Goal: Information Seeking & Learning: Check status

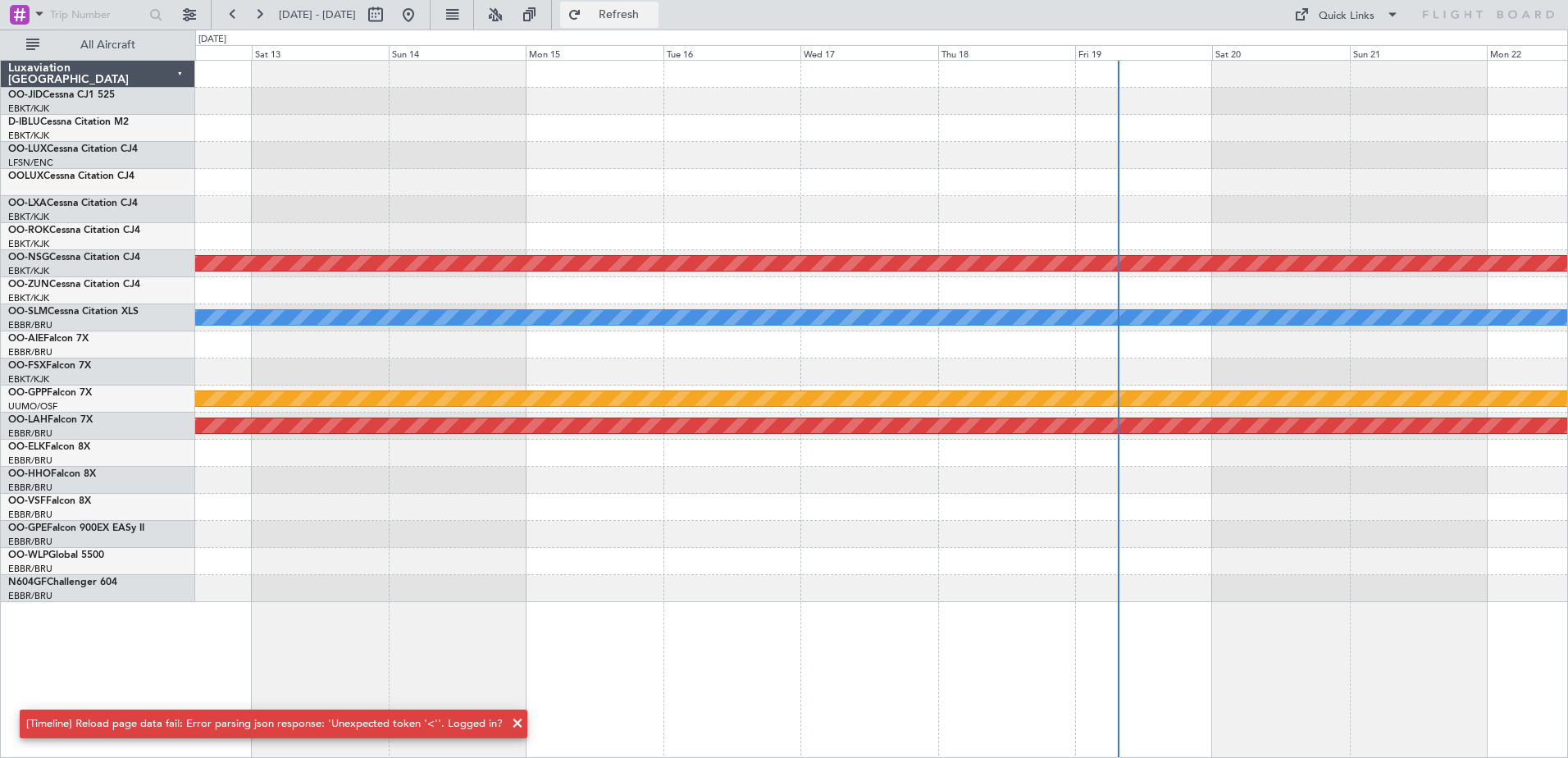
click at [659, 7] on button "Refresh" at bounding box center [610, 15] width 99 height 26
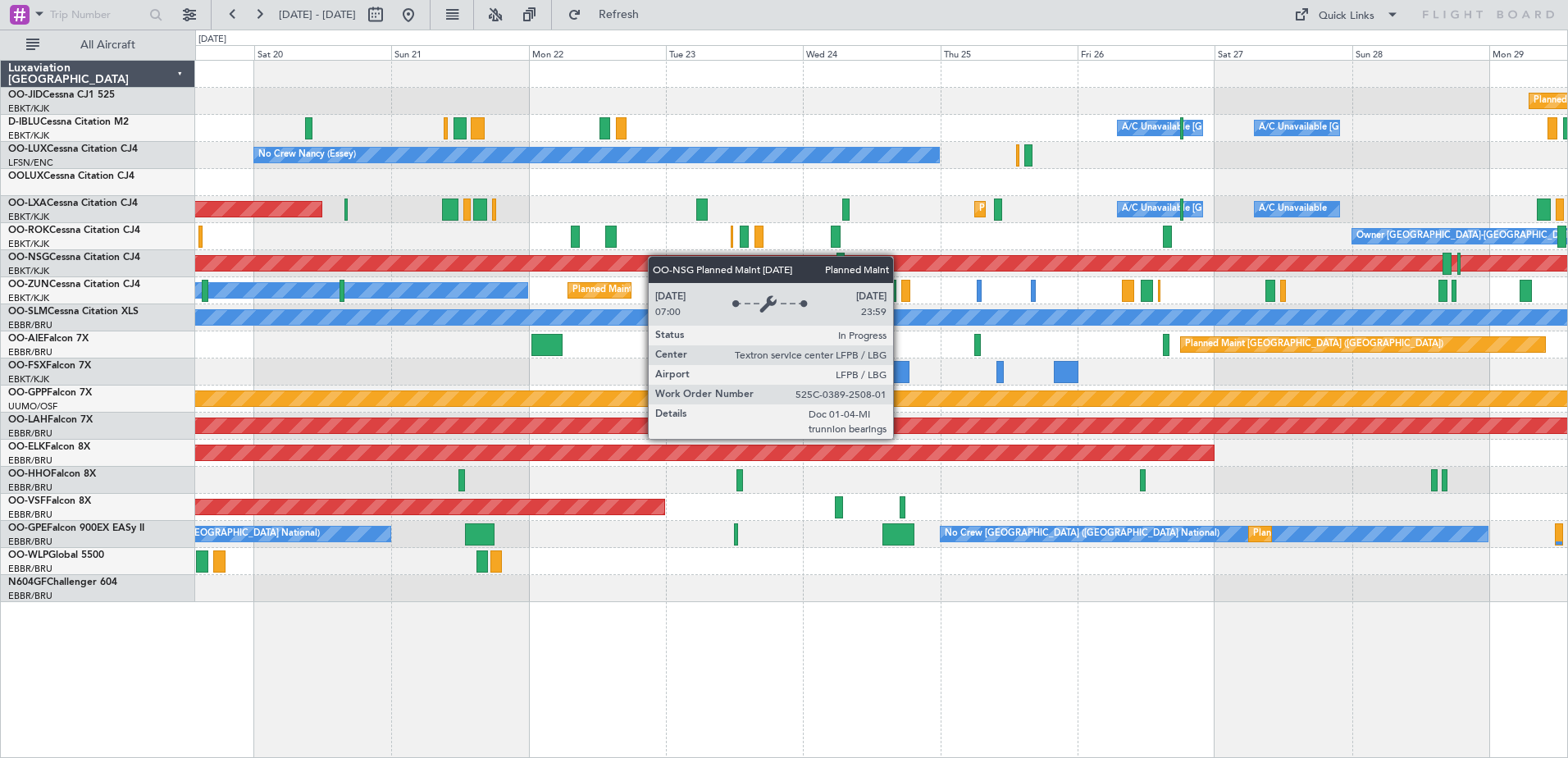
click at [557, 263] on div "Planned Maint Kortrijk-[GEOGRAPHIC_DATA] A/C Unavailable [GEOGRAPHIC_DATA] ([GE…" at bounding box center [881, 331] width 1372 height 541
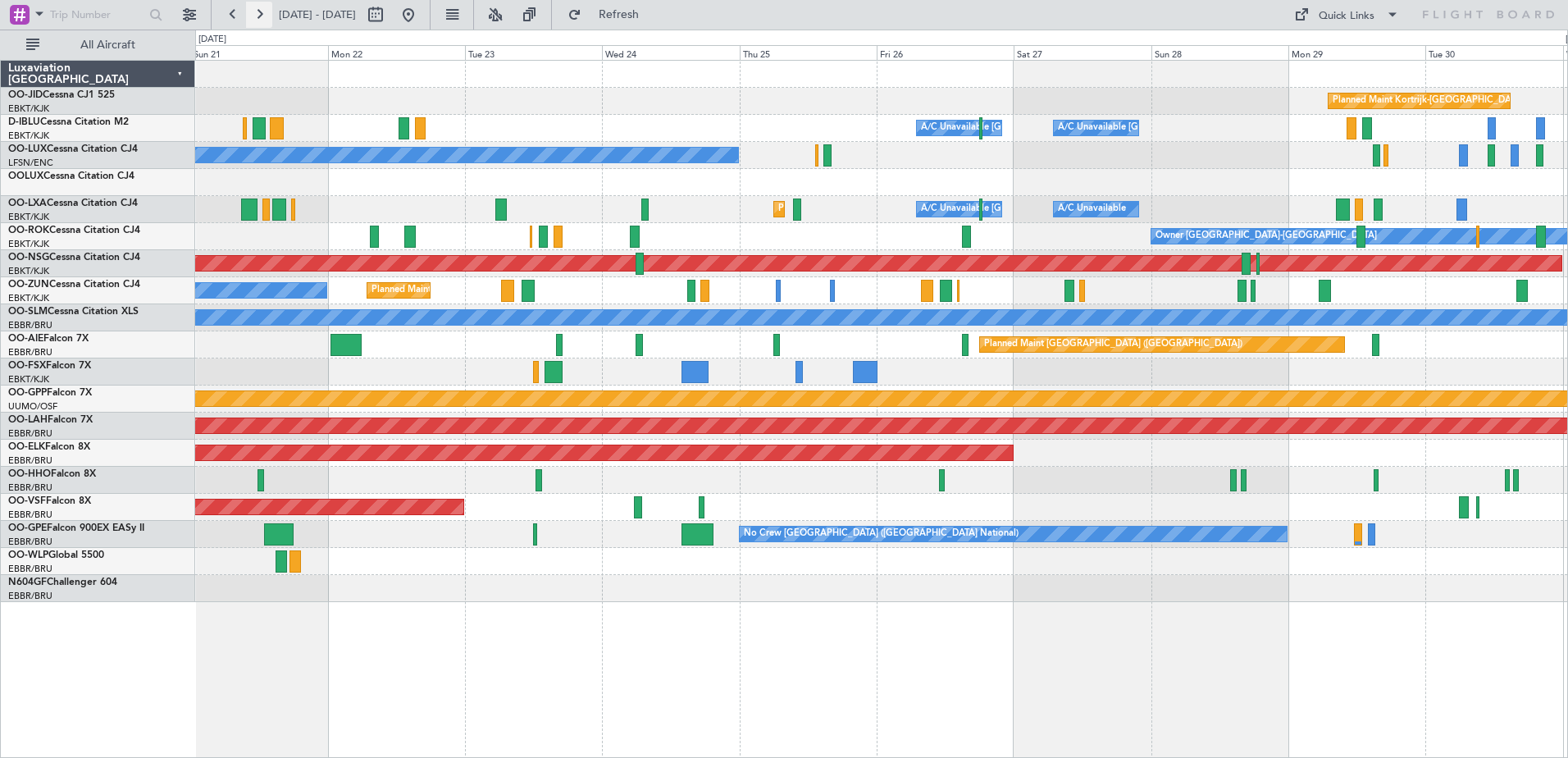
click at [261, 13] on button at bounding box center [259, 15] width 26 height 26
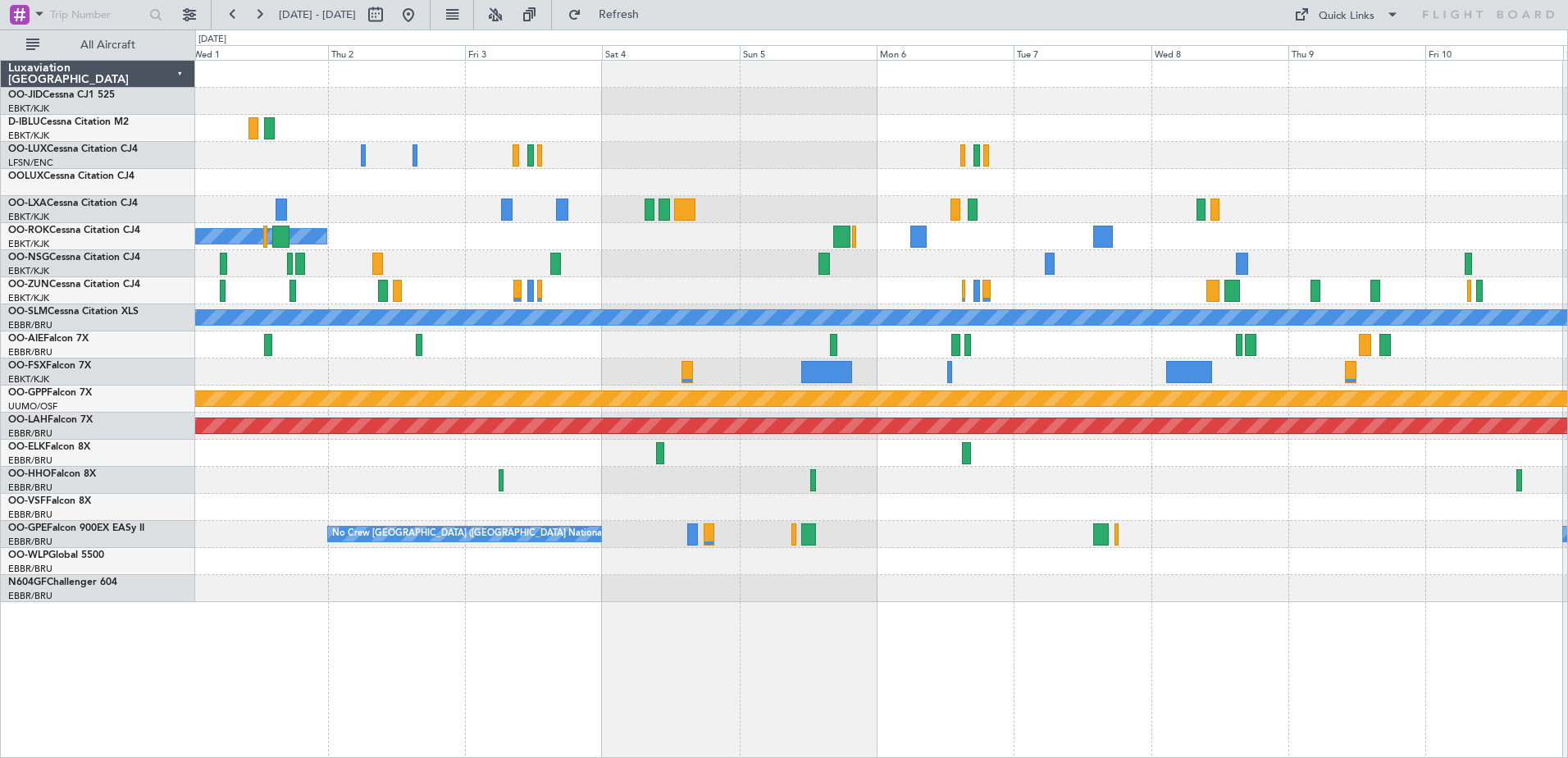
click at [808, 405] on div "Planned Maint Kortrijk-[GEOGRAPHIC_DATA] Owner [GEOGRAPHIC_DATA]-[GEOGRAPHIC_DA…" at bounding box center [881, 331] width 1372 height 541
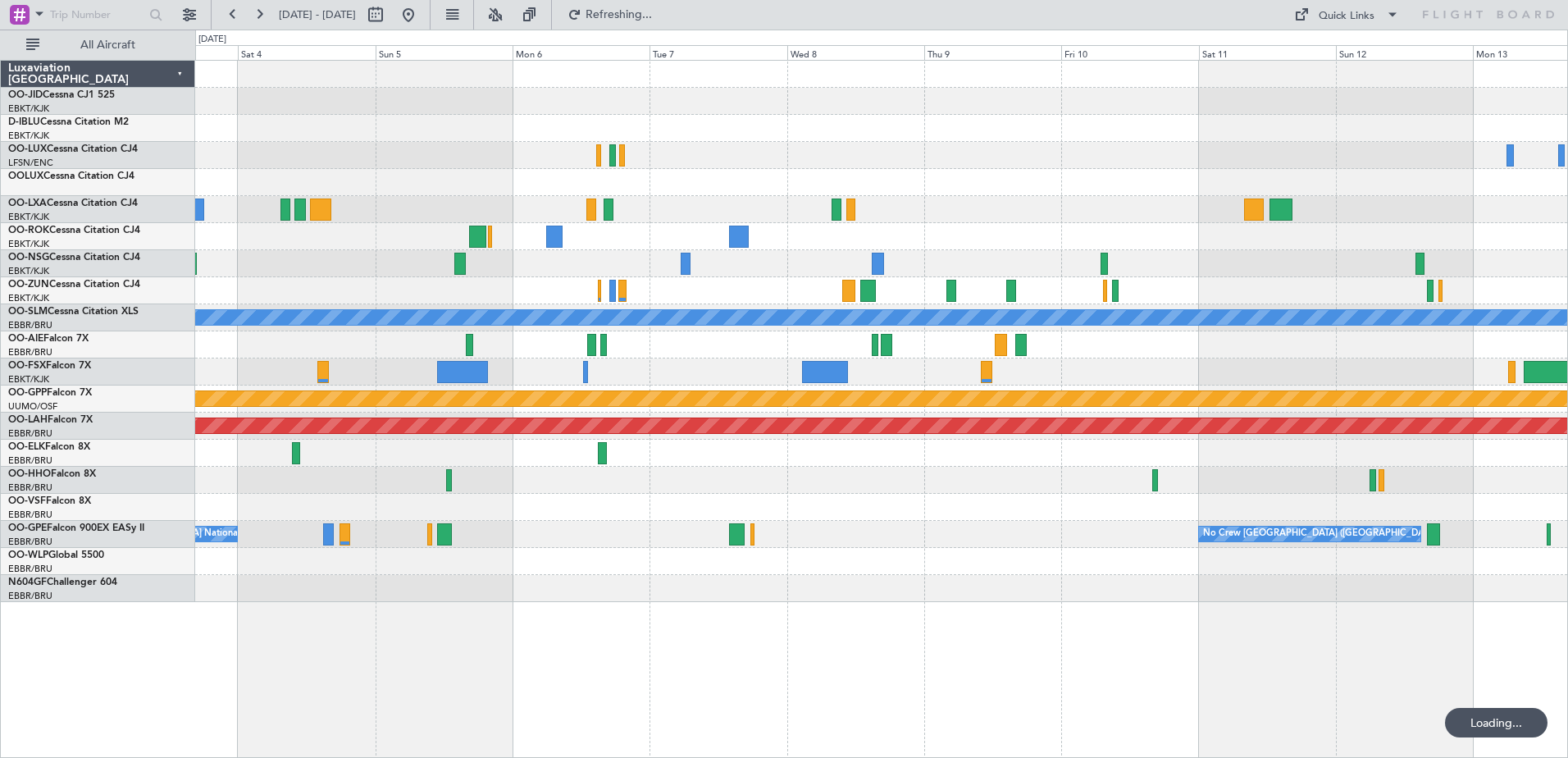
click at [855, 410] on div "Owner [GEOGRAPHIC_DATA]-[GEOGRAPHIC_DATA] A/C Unavailable [GEOGRAPHIC_DATA] Gro…" at bounding box center [881, 331] width 1372 height 541
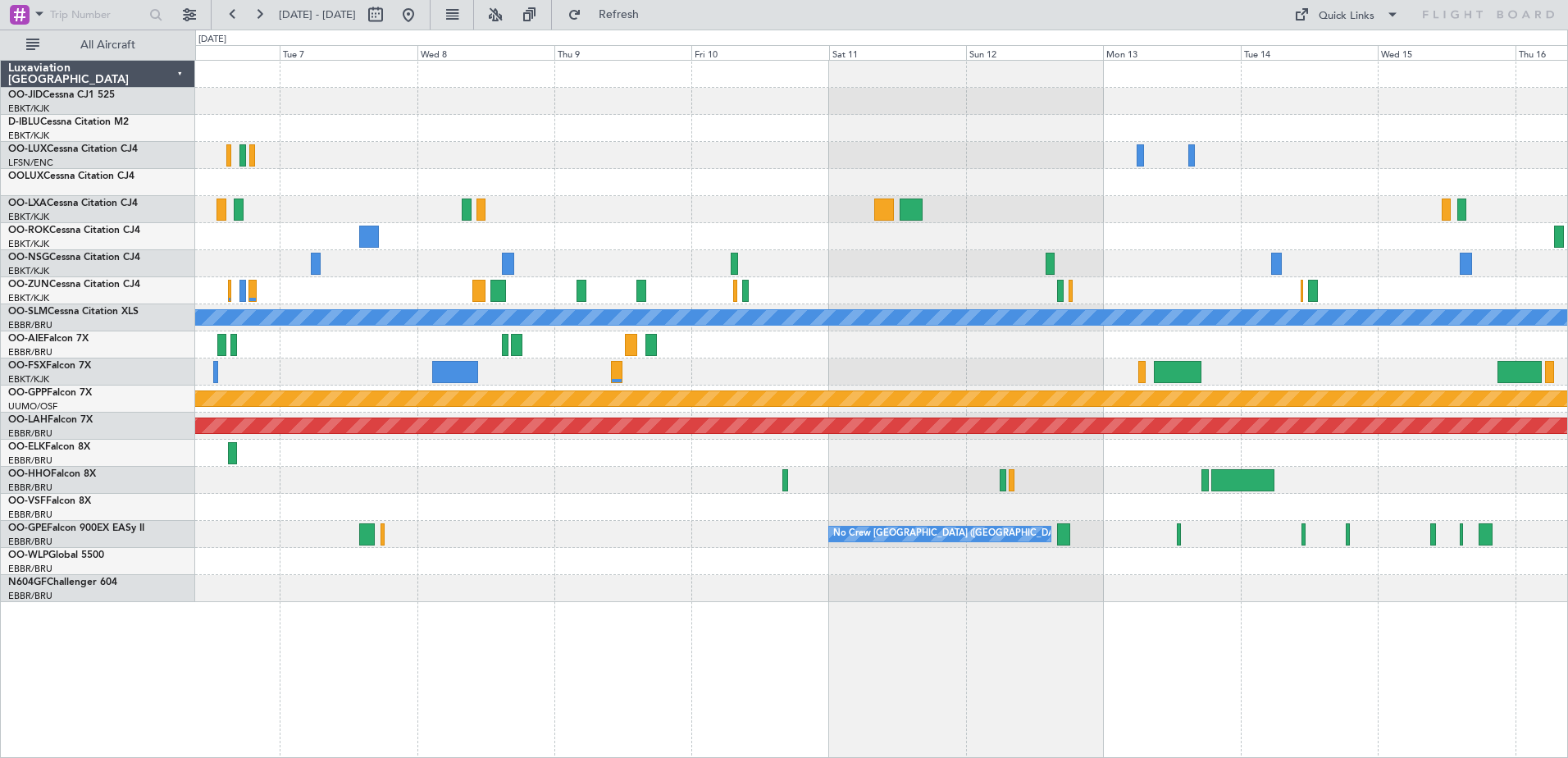
click at [594, 457] on div "A/C Unavailable [GEOGRAPHIC_DATA] Grounded [GEOGRAPHIC_DATA] Planned [GEOGRAPHI…" at bounding box center [881, 331] width 1372 height 541
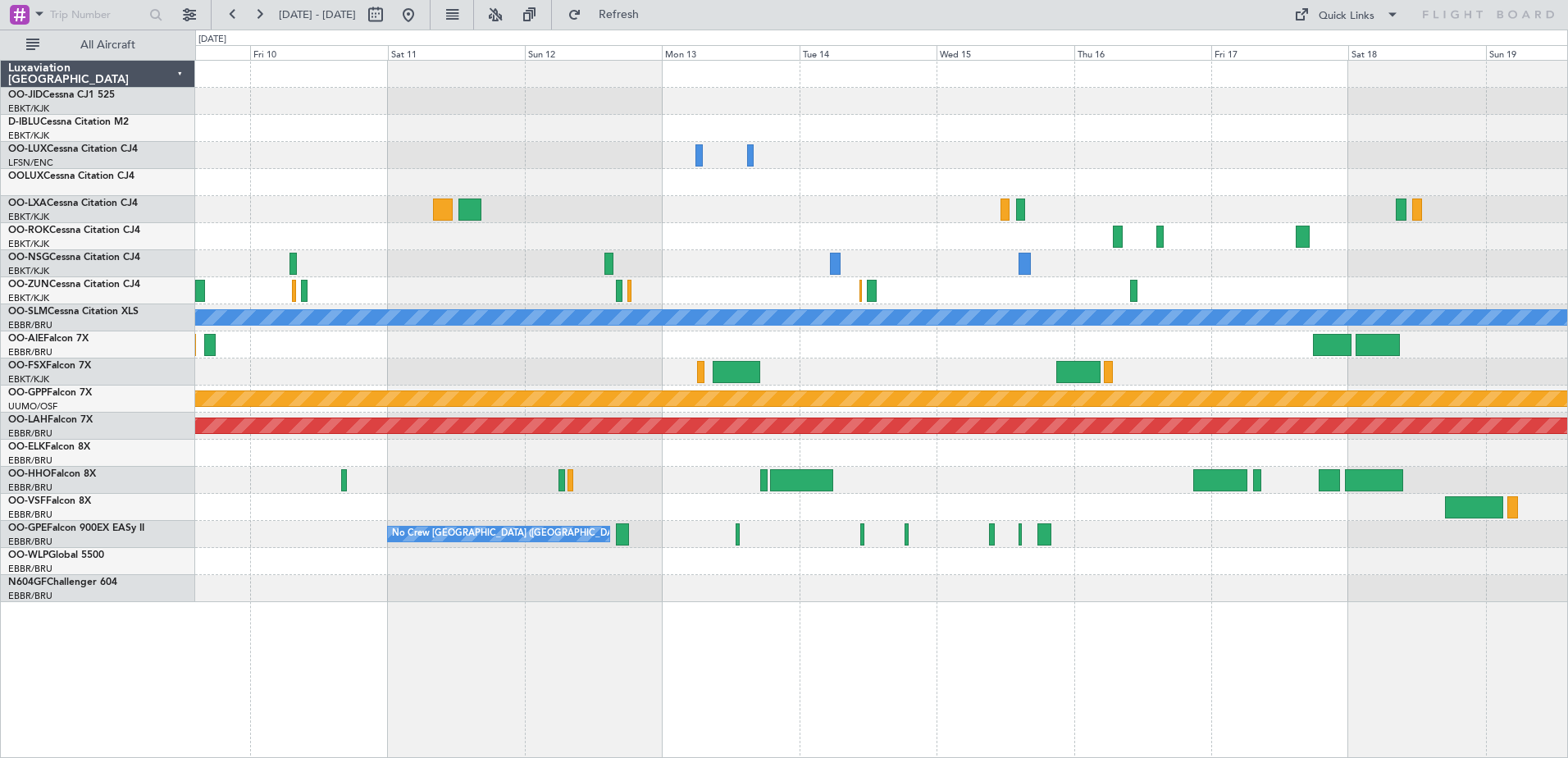
click at [957, 228] on div "A/C Unavailable [GEOGRAPHIC_DATA] Grounded [GEOGRAPHIC_DATA] Planned [GEOGRAPHI…" at bounding box center [881, 331] width 1372 height 541
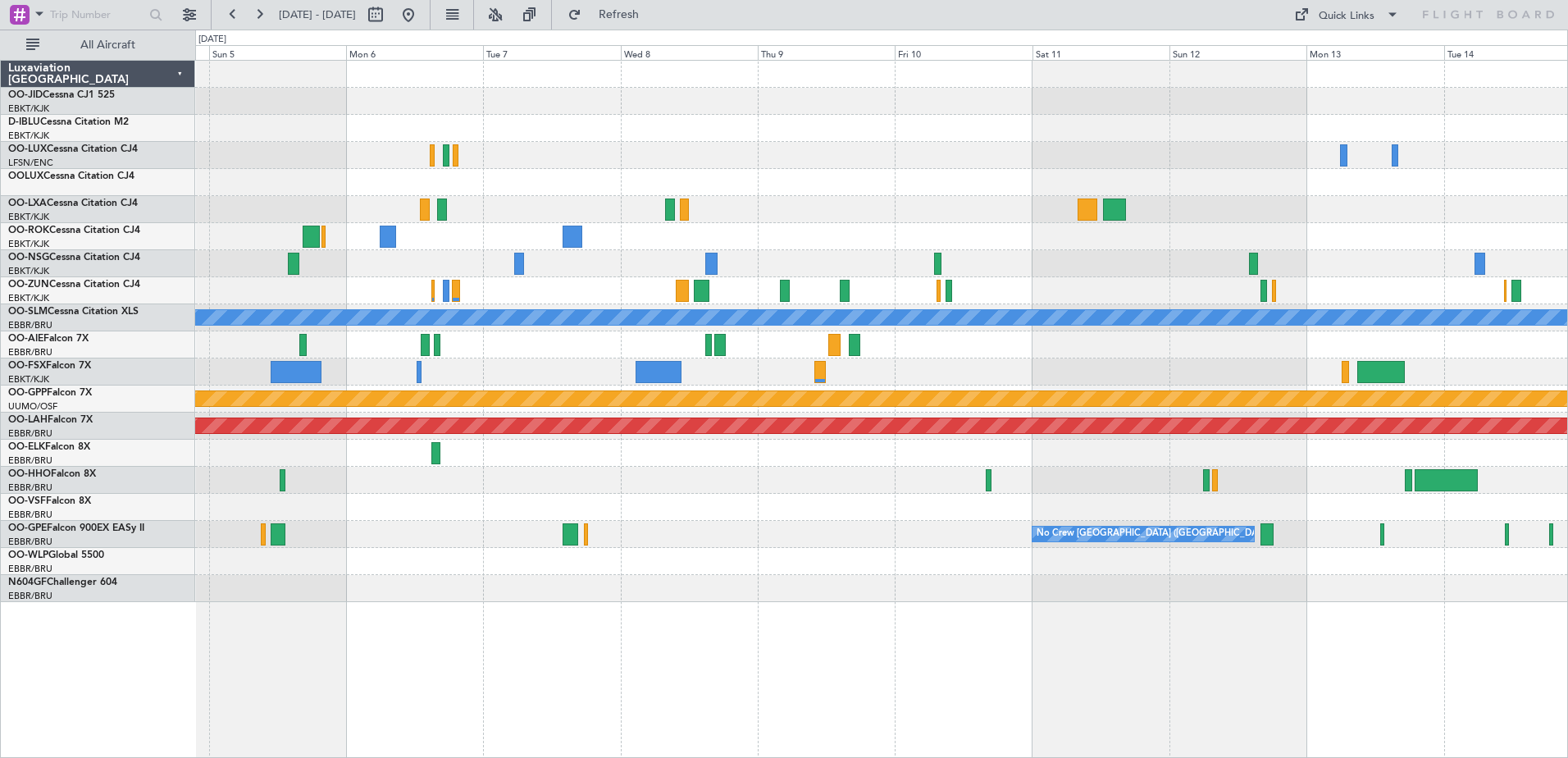
click at [1050, 199] on div "A/C Unavailable [GEOGRAPHIC_DATA] Grounded [GEOGRAPHIC_DATA] Planned [GEOGRAPHI…" at bounding box center [881, 331] width 1372 height 541
click at [738, 363] on div at bounding box center [881, 371] width 1372 height 27
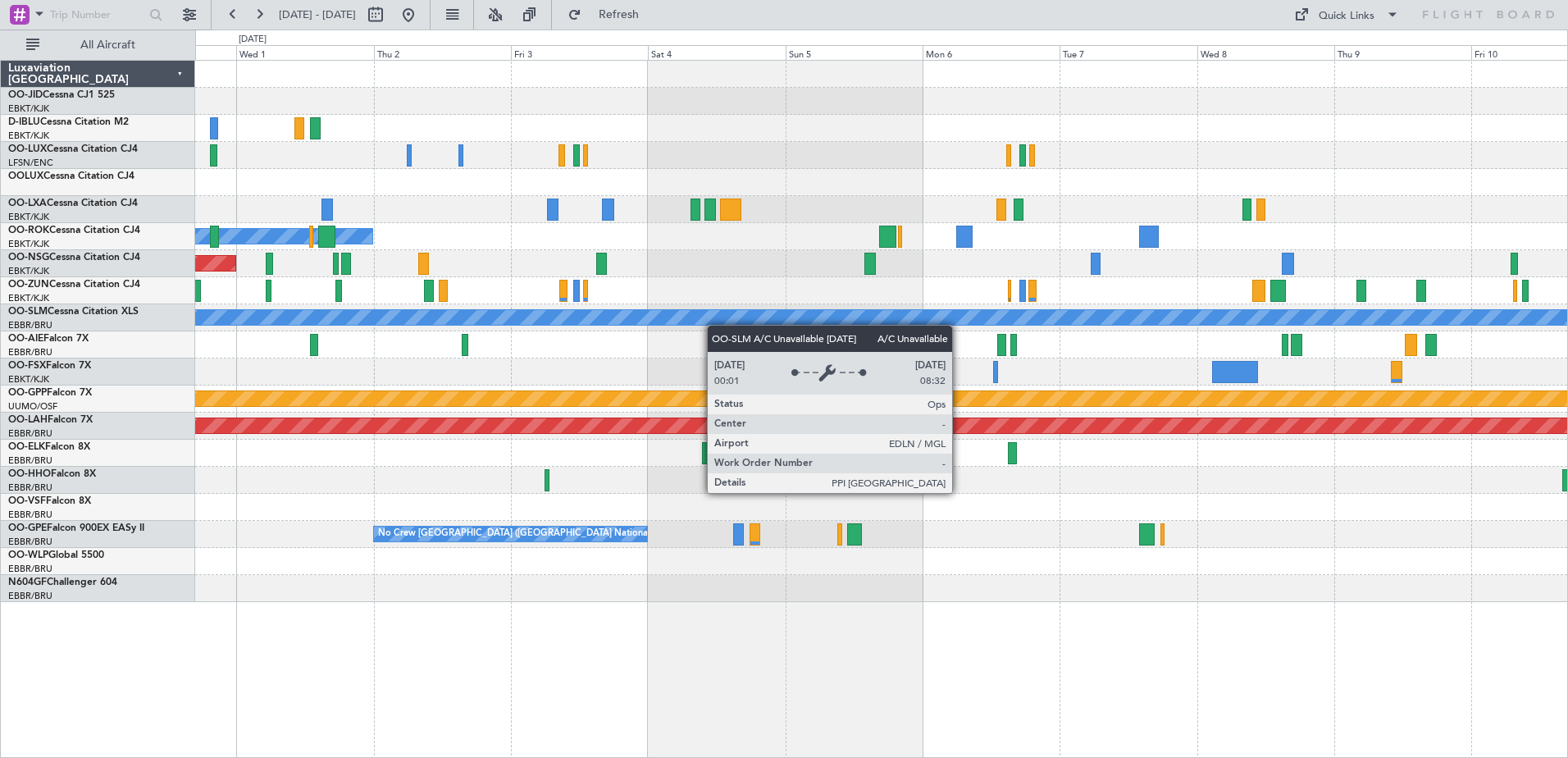
click at [820, 323] on div "Planned Maint Kortrijk-[GEOGRAPHIC_DATA] Owner [GEOGRAPHIC_DATA]-[GEOGRAPHIC_DA…" at bounding box center [881, 331] width 1372 height 541
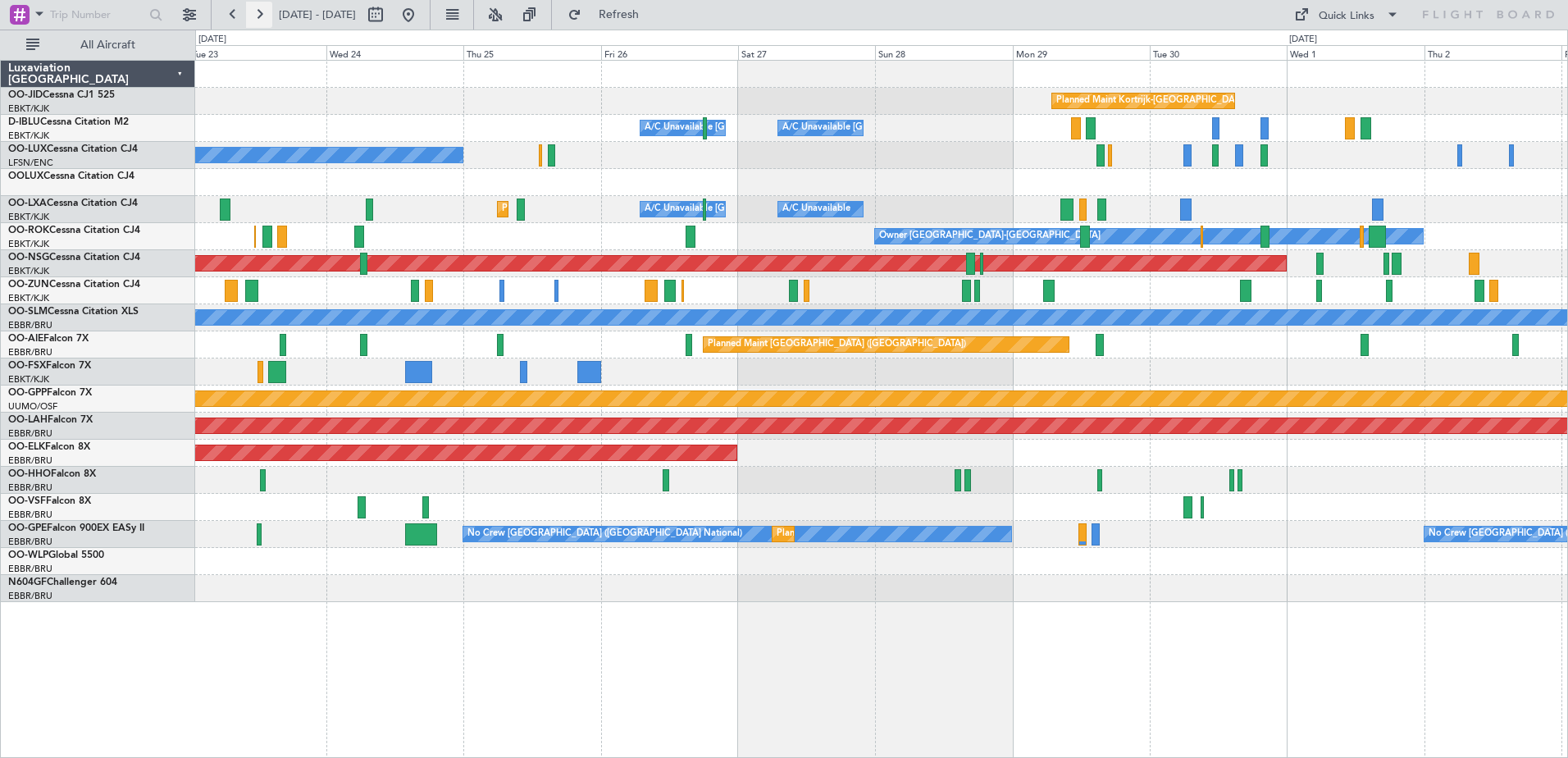
click at [260, 21] on button at bounding box center [259, 15] width 26 height 26
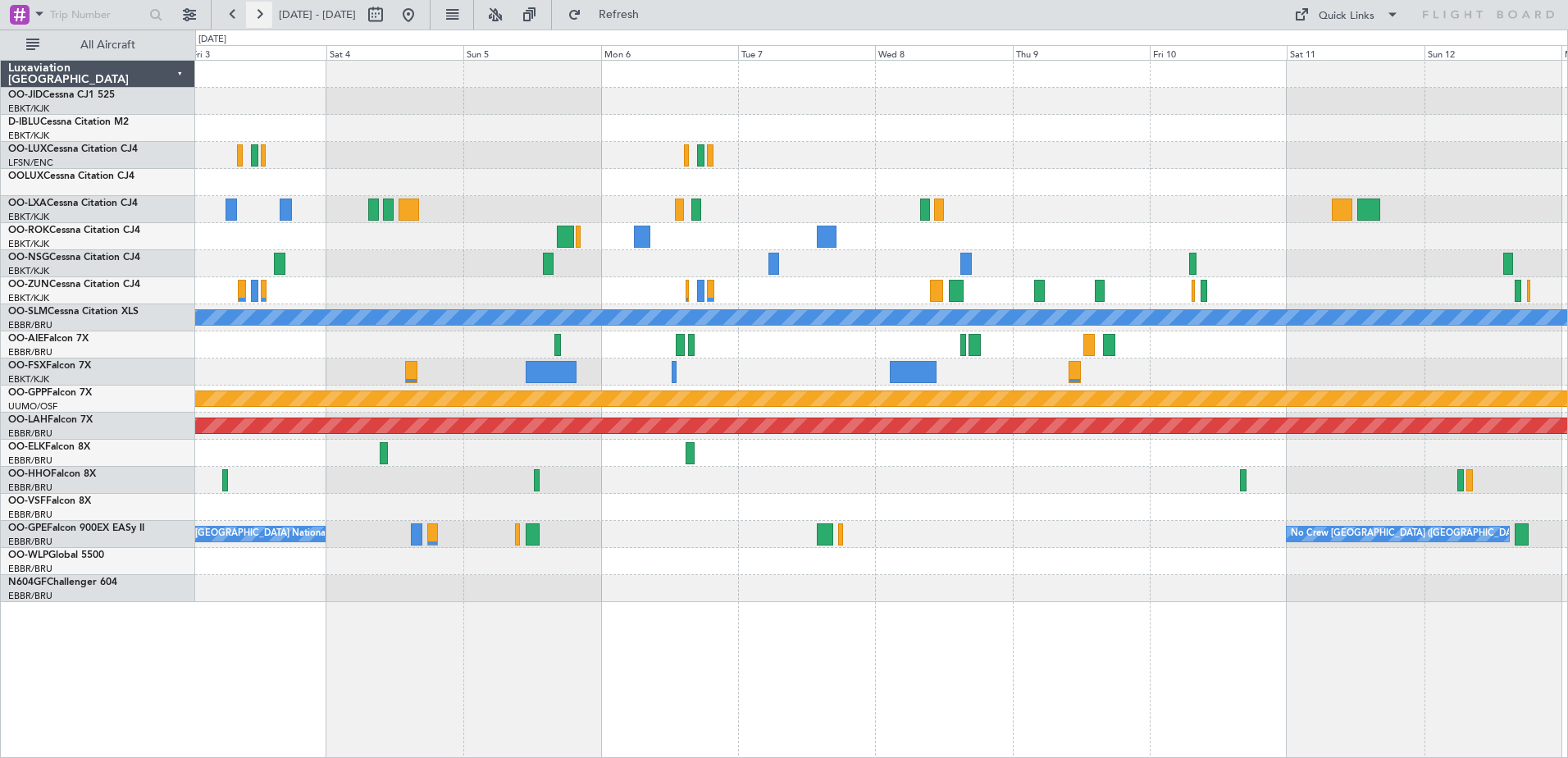
click at [260, 21] on button at bounding box center [259, 15] width 26 height 26
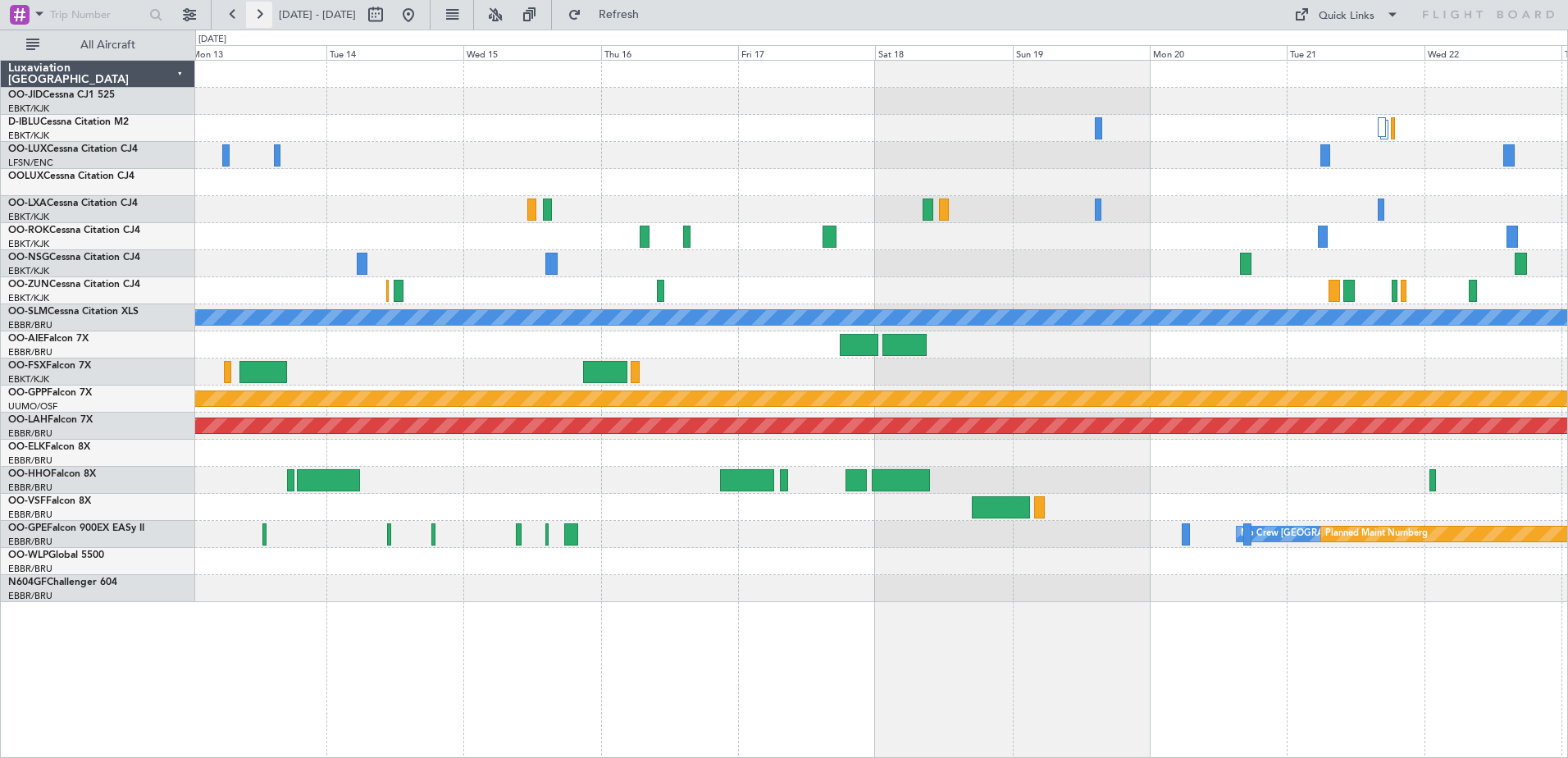
click at [263, 13] on button at bounding box center [259, 15] width 26 height 26
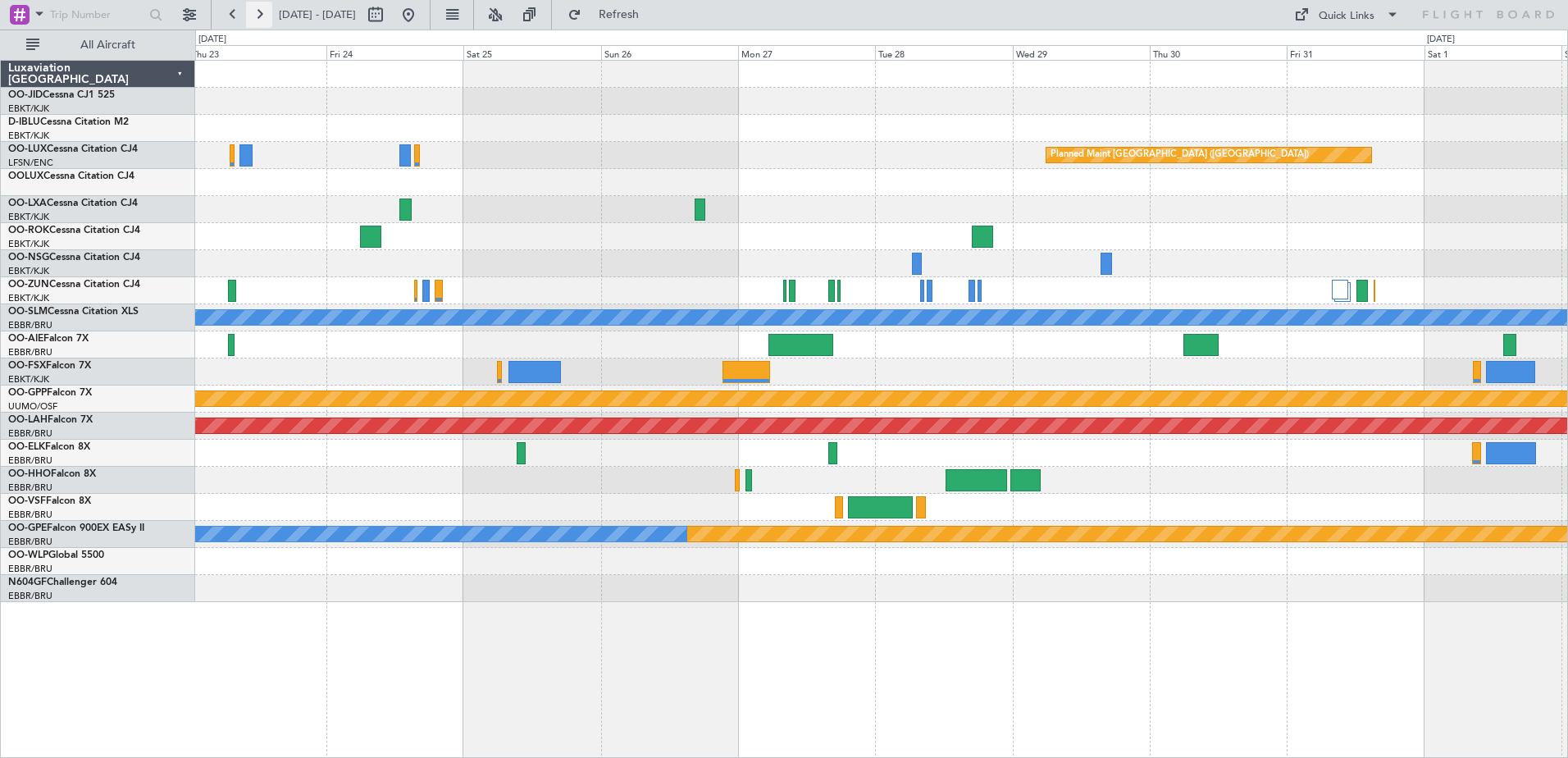
click at [266, 4] on button at bounding box center [259, 15] width 26 height 26
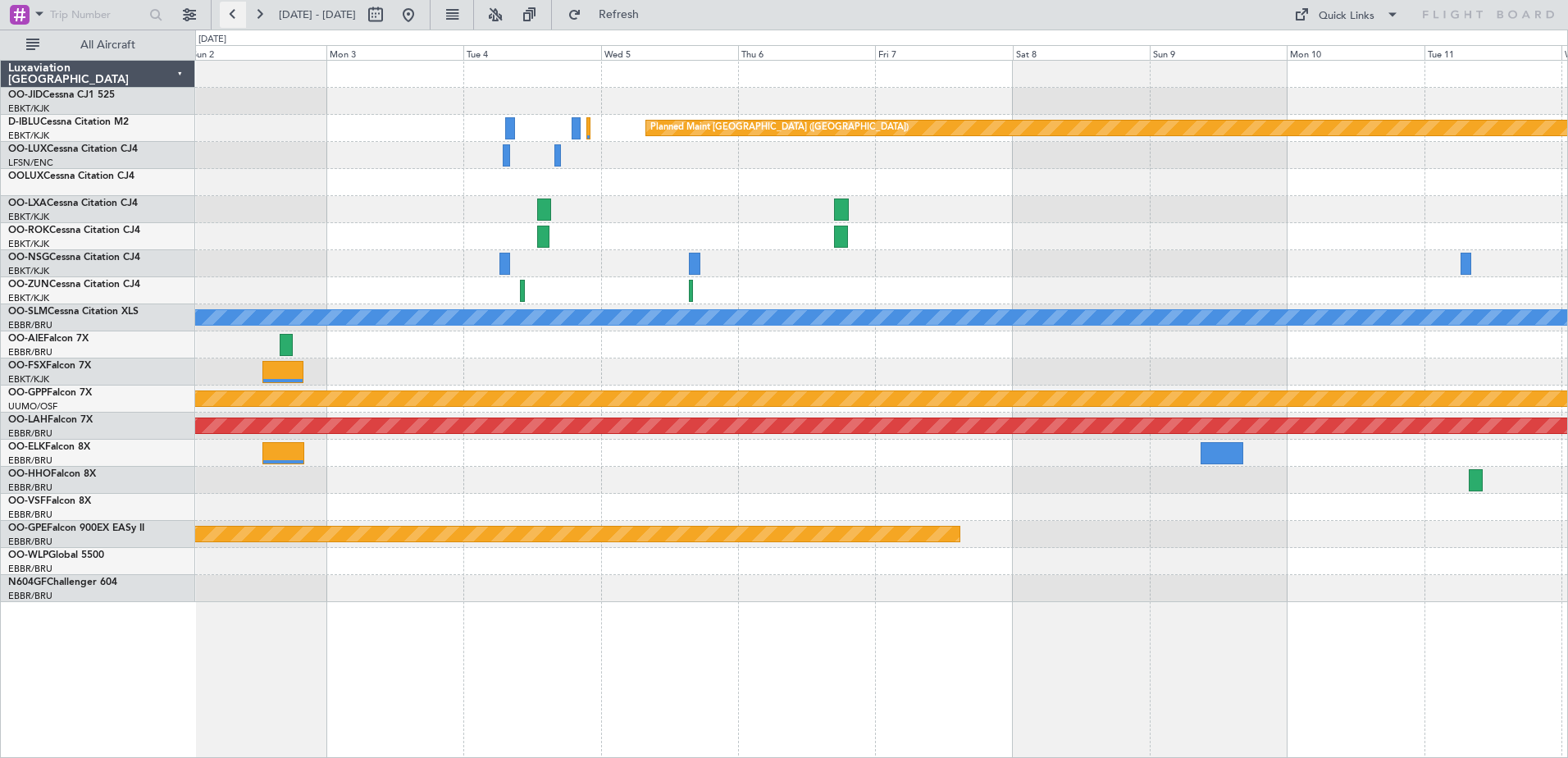
click at [242, 12] on button at bounding box center [233, 15] width 26 height 26
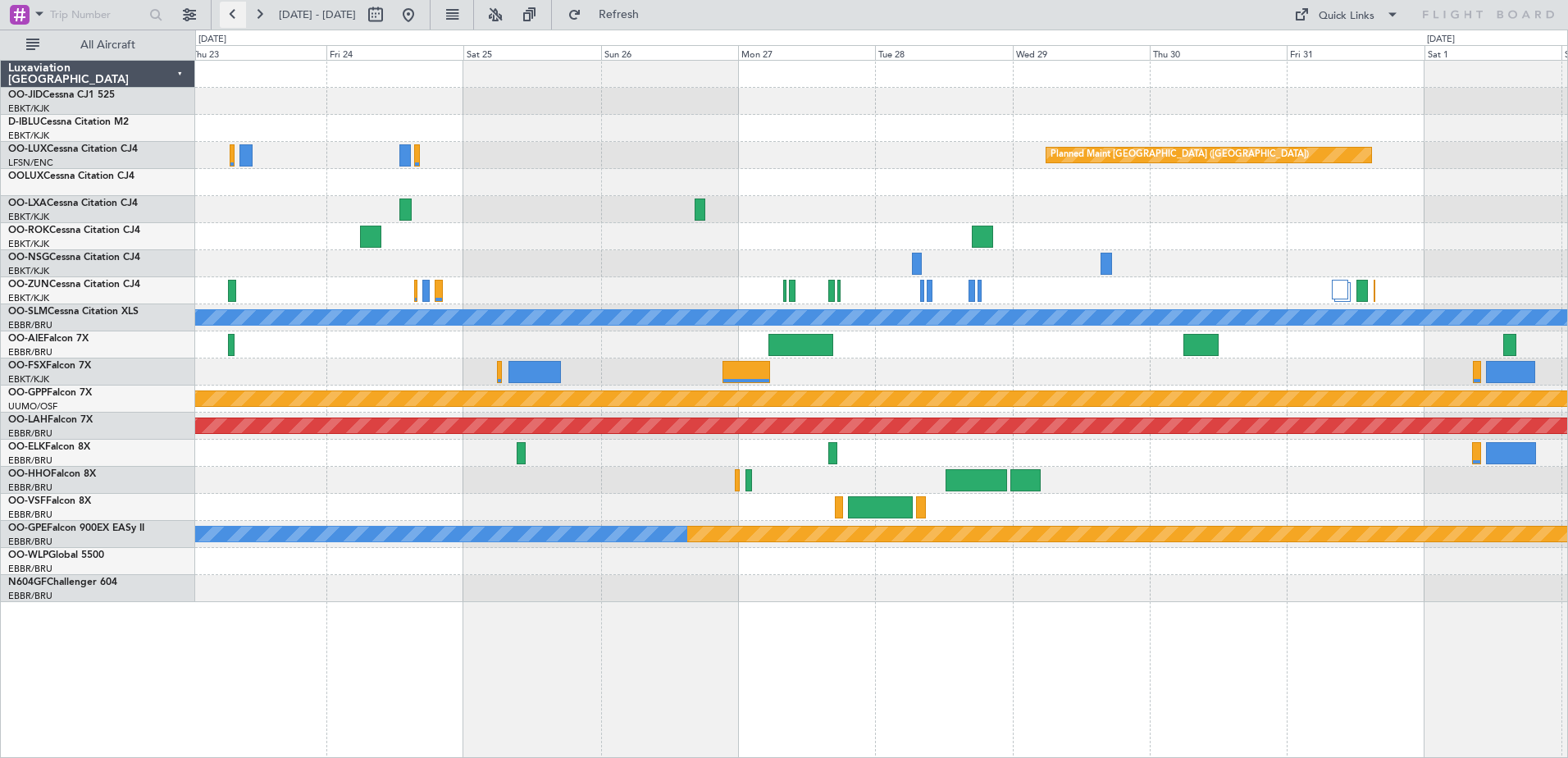
click at [242, 12] on button at bounding box center [233, 15] width 26 height 26
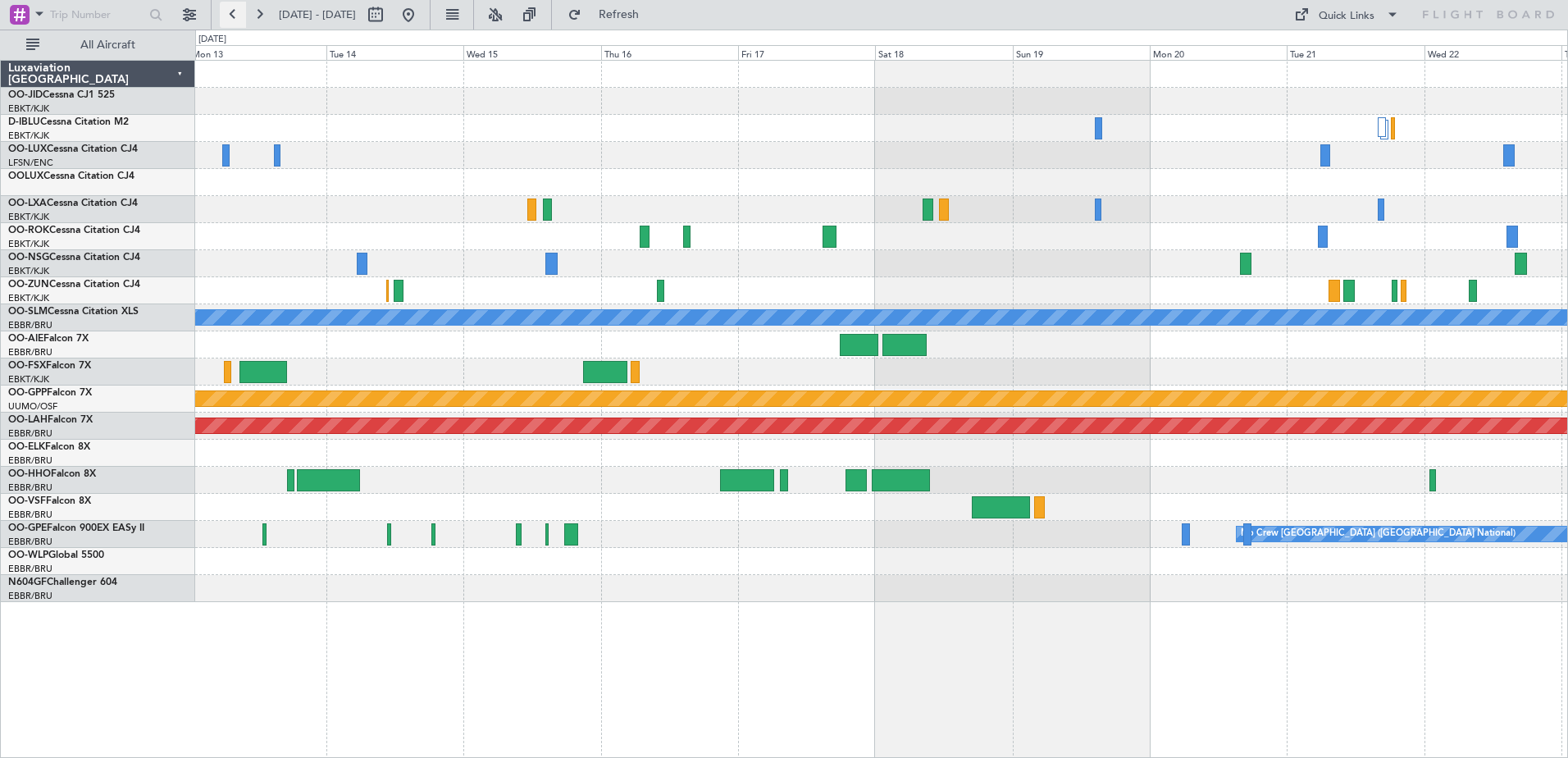
click at [237, 10] on button at bounding box center [233, 15] width 26 height 26
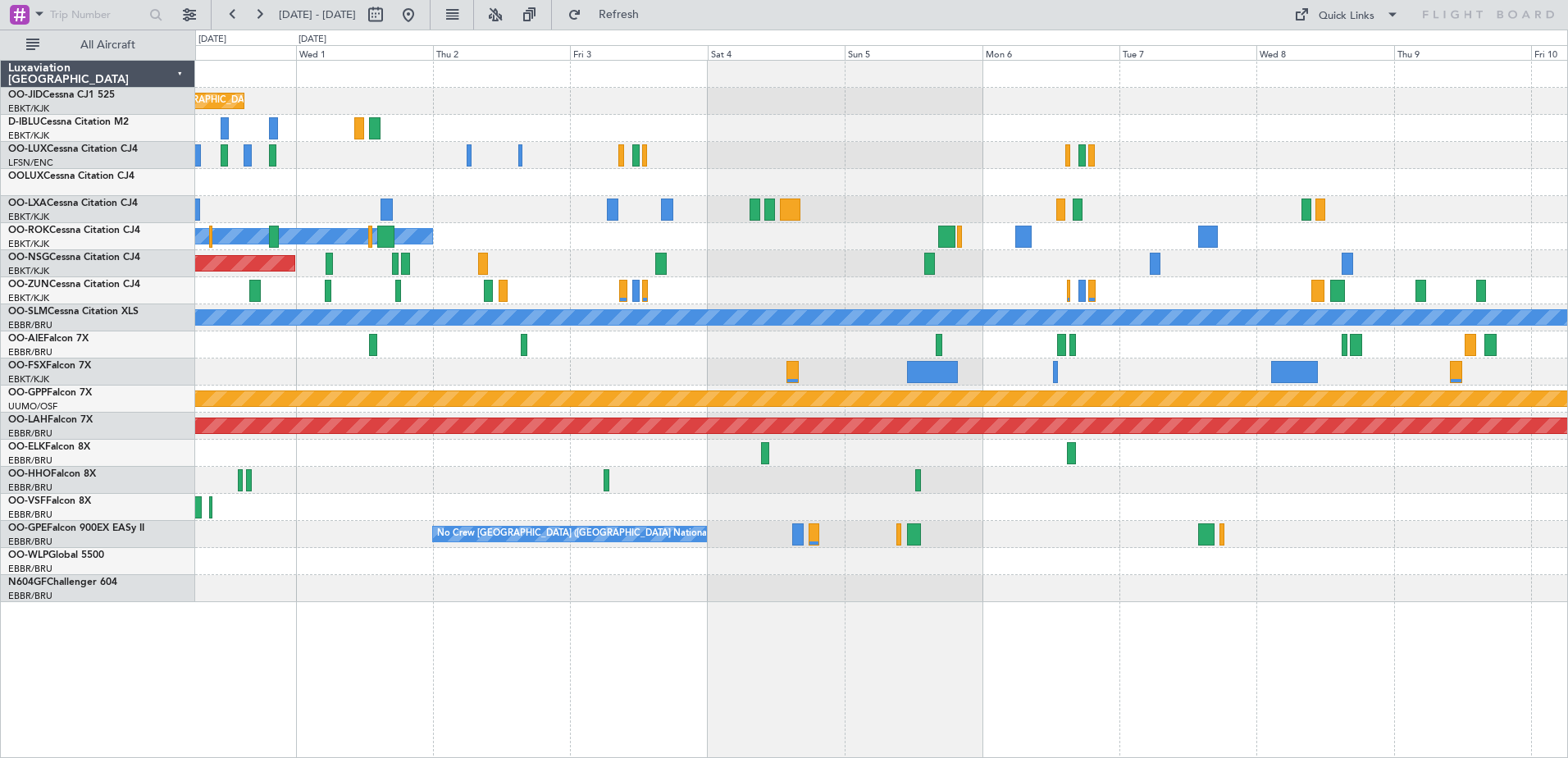
click at [766, 77] on div "Planned Maint Kortrijk-[GEOGRAPHIC_DATA] A/C Unavailable [GEOGRAPHIC_DATA]-[GEO…" at bounding box center [881, 331] width 1372 height 541
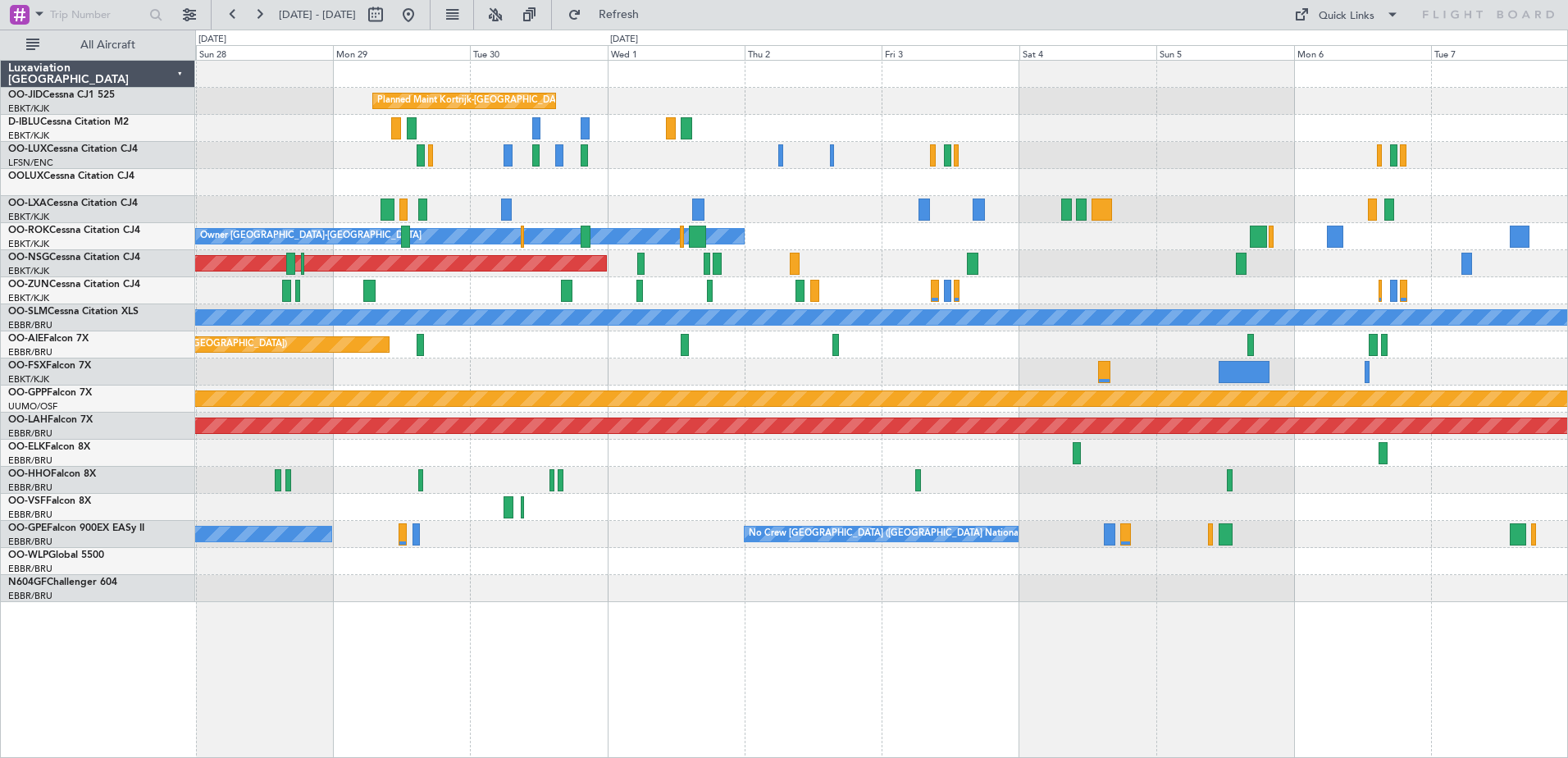
click at [707, 277] on div at bounding box center [881, 290] width 1372 height 27
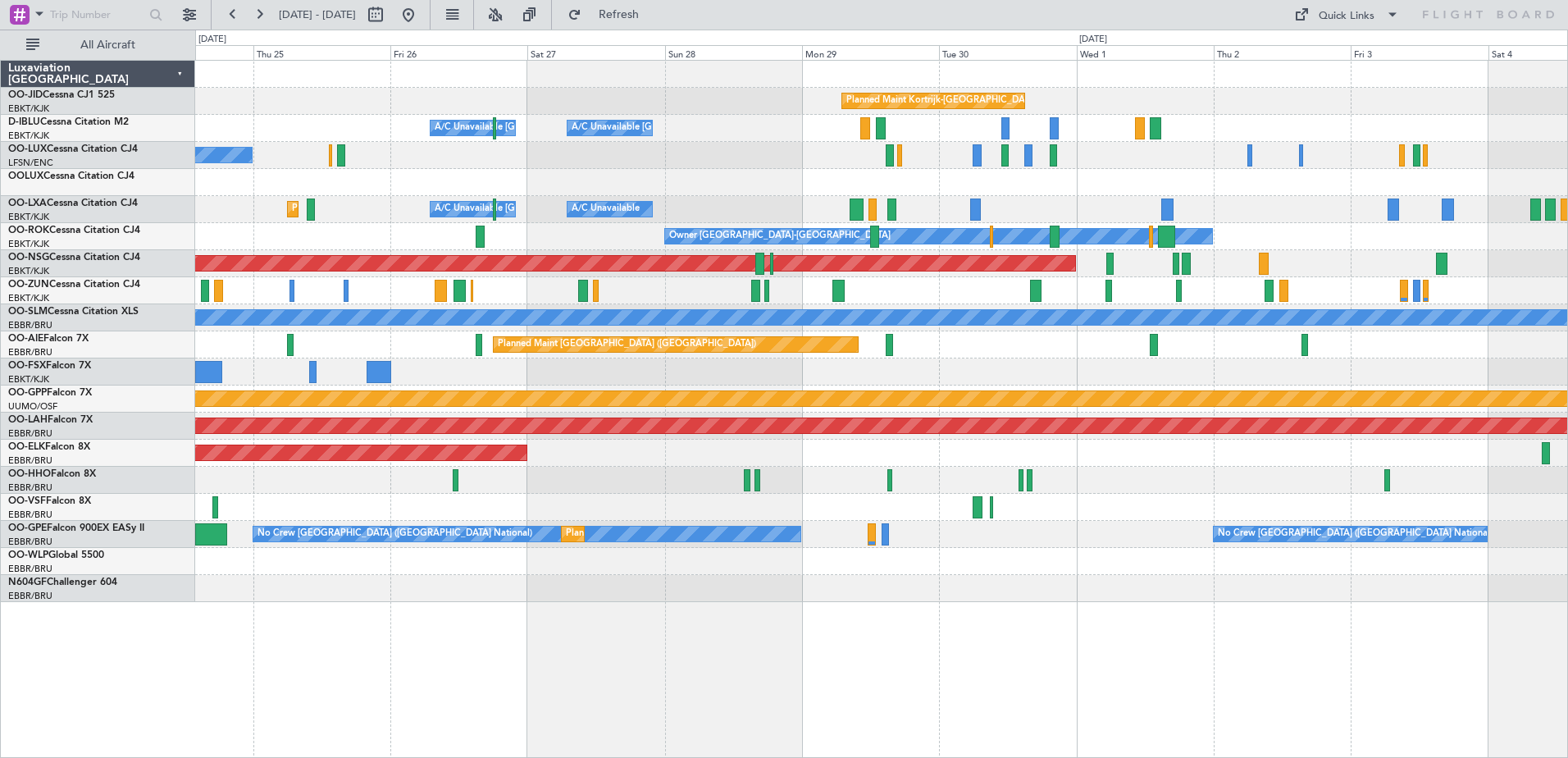
click at [1133, 258] on div "Planned Maint Kortrijk-[GEOGRAPHIC_DATA] A/C Unavailable [GEOGRAPHIC_DATA]-[GEO…" at bounding box center [881, 331] width 1372 height 541
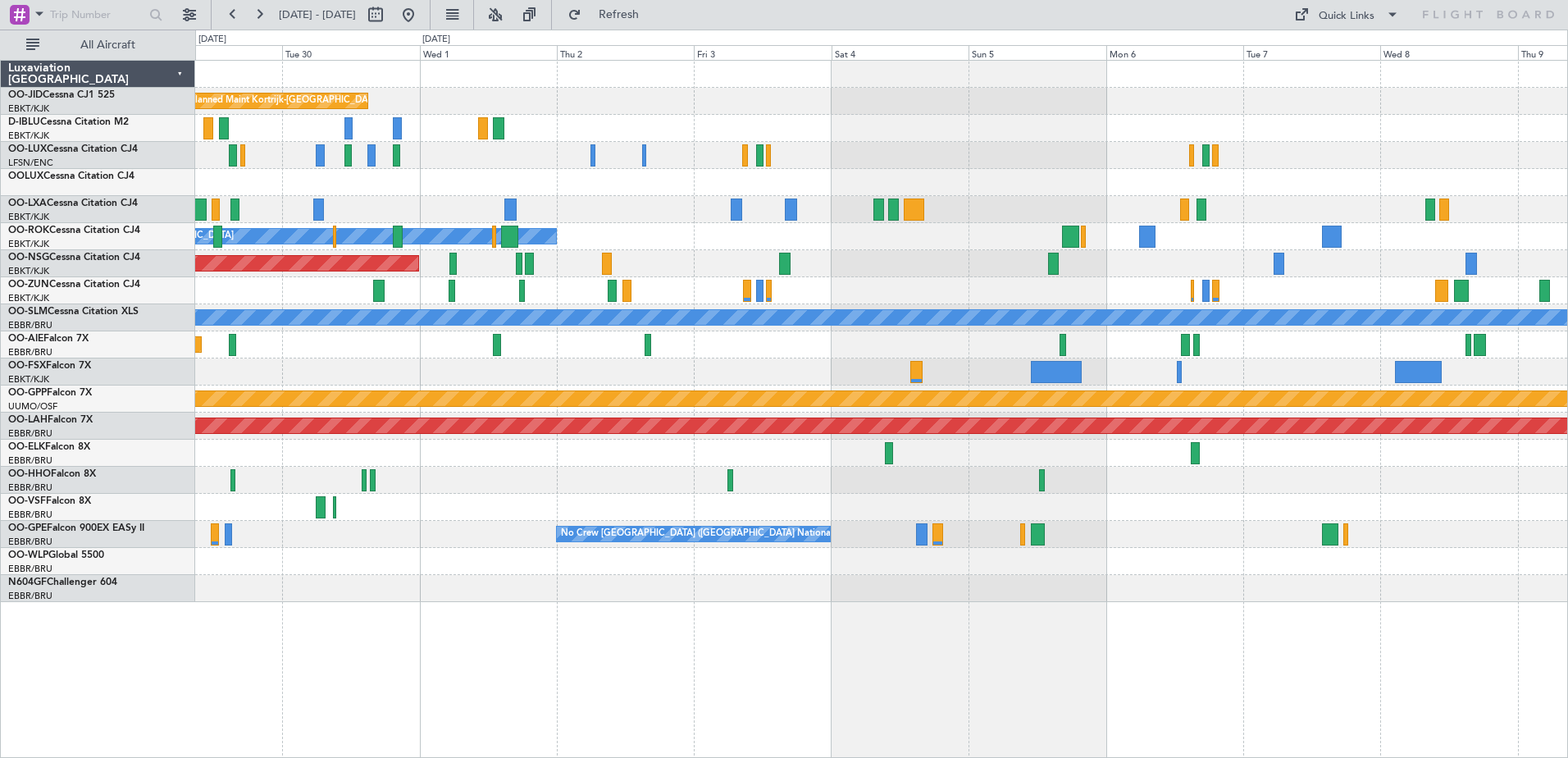
click at [953, 280] on div "Planned Maint Kortrijk-[GEOGRAPHIC_DATA] A/C Unavailable [GEOGRAPHIC_DATA]-[GEO…" at bounding box center [881, 331] width 1372 height 541
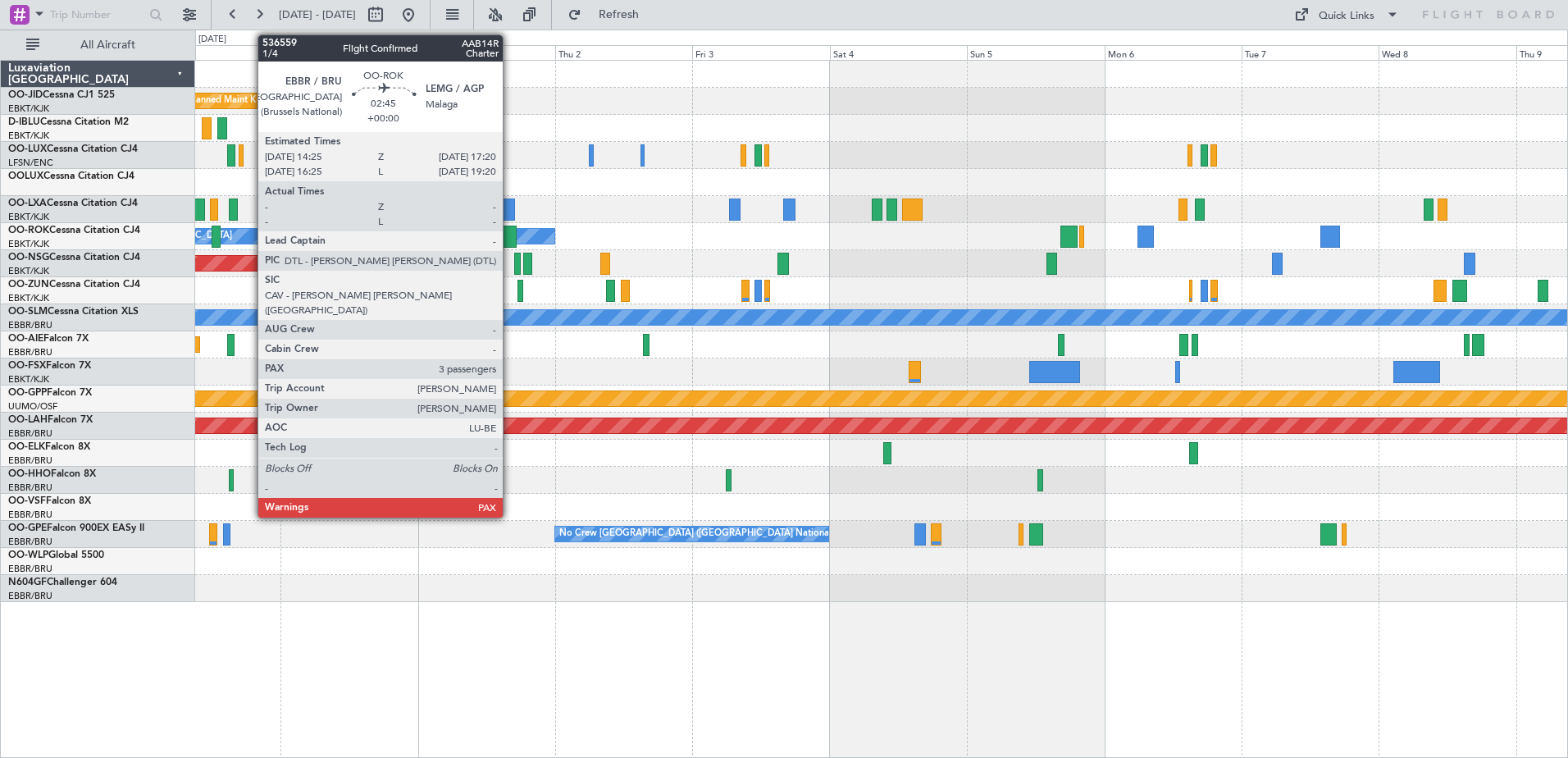
click at [510, 245] on div at bounding box center [508, 237] width 17 height 22
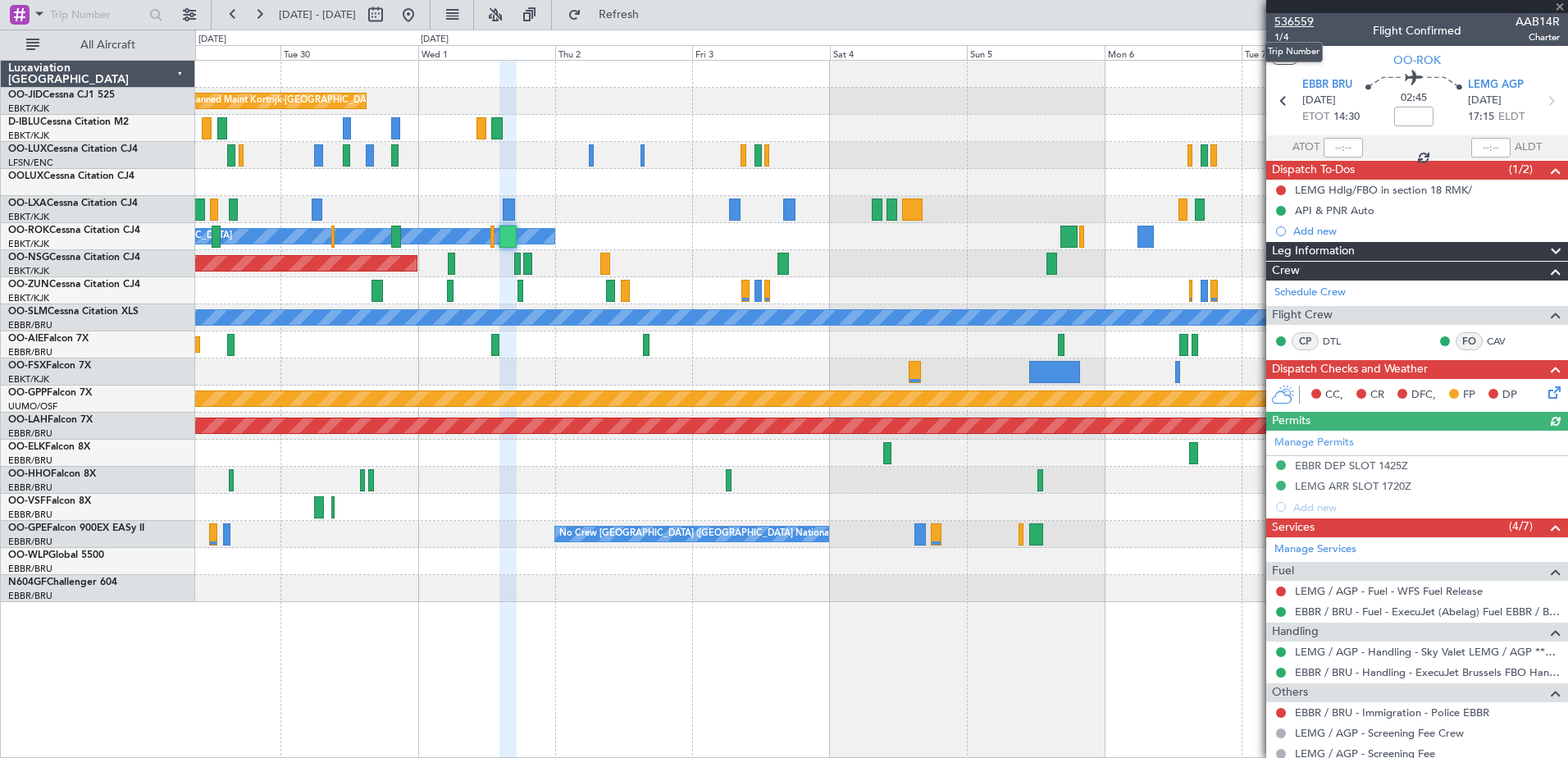
click at [1303, 17] on span "536559" at bounding box center [1295, 21] width 39 height 17
